Goal: Transaction & Acquisition: Purchase product/service

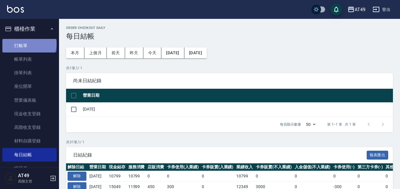
click at [29, 44] on link "打帳單" at bounding box center [29, 46] width 54 height 14
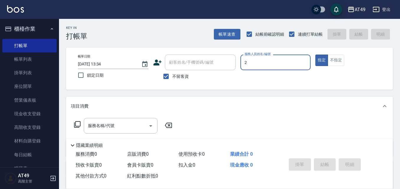
type input "2"
type button "true"
type input "Bobo-2"
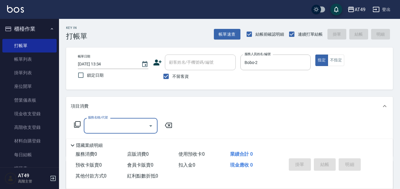
click at [173, 75] on span "不留客資" at bounding box center [180, 76] width 17 height 6
click at [172, 75] on input "不留客資" at bounding box center [166, 76] width 12 height 12
checkbox input "false"
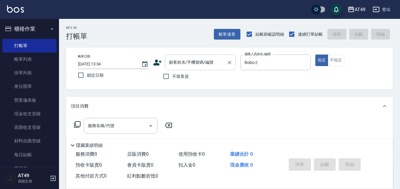
click at [181, 66] on input "顧客姓名/手機號碼/編號" at bounding box center [196, 62] width 57 height 10
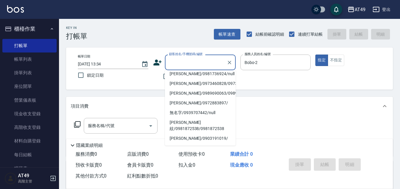
scroll to position [148, 0]
click at [179, 59] on li "[PERSON_NAME]/0955717932/" at bounding box center [200, 55] width 71 height 10
type input "[PERSON_NAME]/0955717932/"
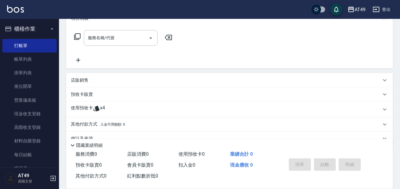
scroll to position [89, 0]
click at [85, 106] on p "使用預收卡" at bounding box center [82, 108] width 22 height 9
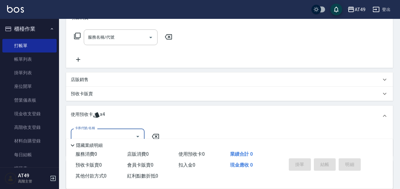
scroll to position [0, 0]
click at [99, 133] on input "卡券代號/名稱" at bounding box center [103, 136] width 60 height 10
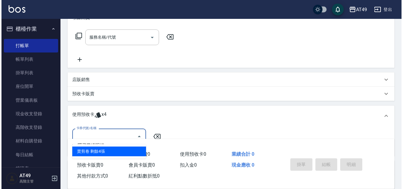
scroll to position [145, 0]
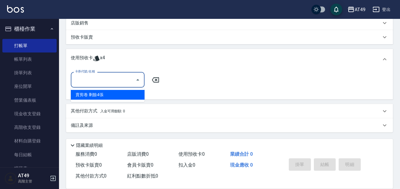
click at [119, 98] on div "賣剪卷 剩餘4張" at bounding box center [108, 95] width 74 height 10
type input "賣剪卷"
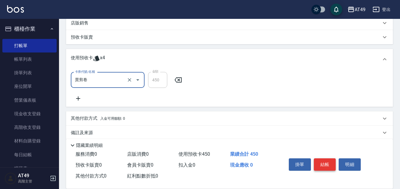
click at [324, 158] on button "結帳" at bounding box center [325, 164] width 22 height 12
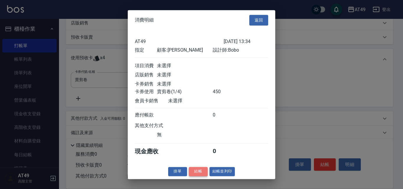
click at [201, 176] on button "結帳" at bounding box center [198, 171] width 19 height 9
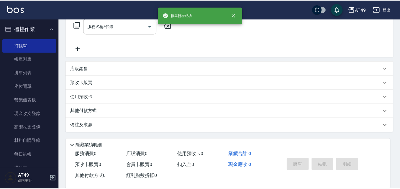
scroll to position [0, 0]
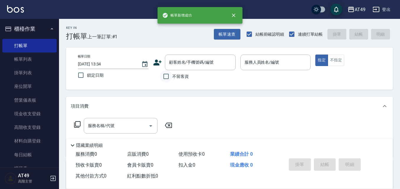
click at [168, 81] on input "不留客資" at bounding box center [166, 76] width 12 height 12
checkbox input "true"
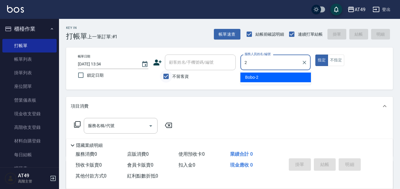
type input "Bobo-2"
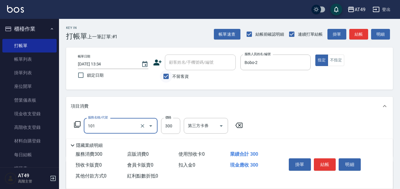
type input "一般洗髮(101)"
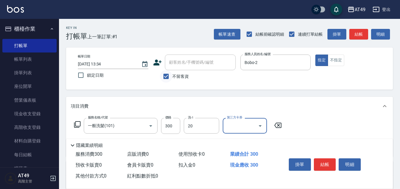
type input "卉卉-20"
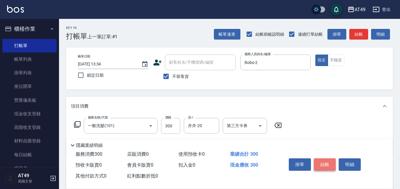
click at [317, 158] on button "結帳" at bounding box center [325, 164] width 22 height 12
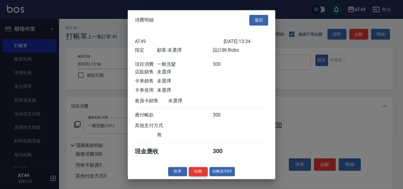
click at [199, 173] on button "結帳" at bounding box center [198, 171] width 19 height 9
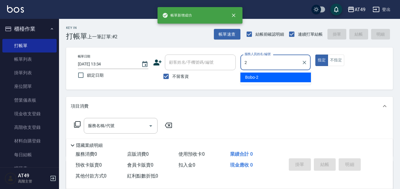
type input "Bobo-2"
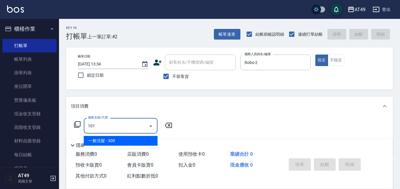
type input "一般洗髮(101)"
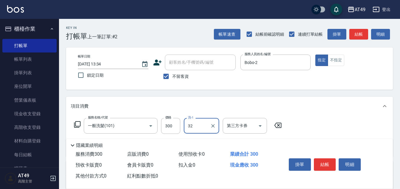
type input "3"
type input "Bobo-2"
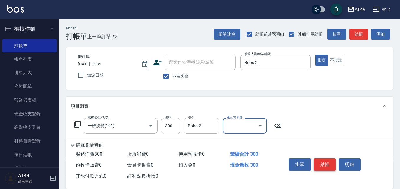
click at [327, 163] on button "結帳" at bounding box center [325, 164] width 22 height 12
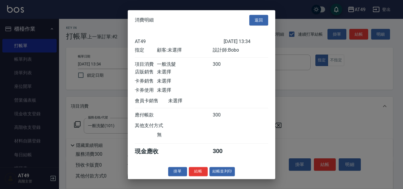
click at [201, 176] on button "結帳" at bounding box center [198, 171] width 19 height 9
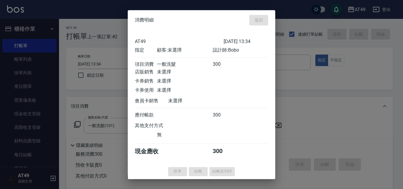
type input "[DATE] 13:35"
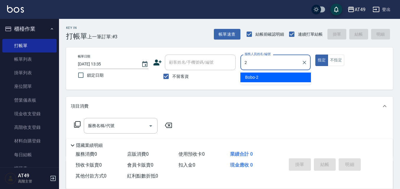
type input "Bobo-2"
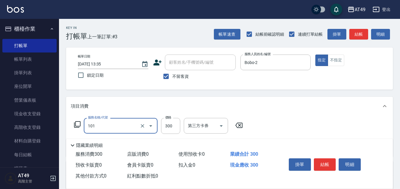
type input "一般洗髮(101)"
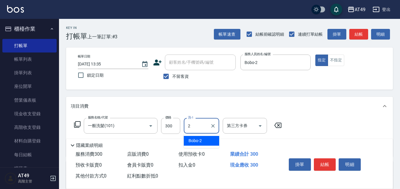
type input "Bobo-2"
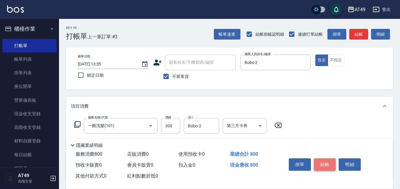
type input "精緻剪髮(201)"
click at [319, 164] on button "結帳" at bounding box center [325, 164] width 22 height 12
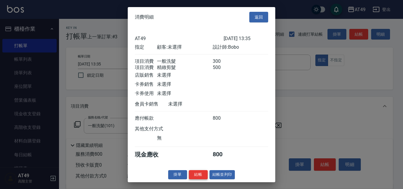
click at [200, 178] on button "結帳" at bounding box center [198, 174] width 19 height 9
